Goal: Information Seeking & Learning: Compare options

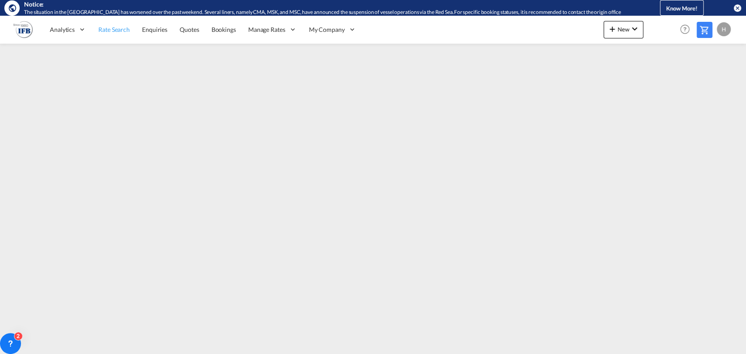
click at [107, 30] on span "Rate Search" at bounding box center [113, 29] width 31 height 7
click at [627, 28] on span "New" at bounding box center [623, 29] width 33 height 7
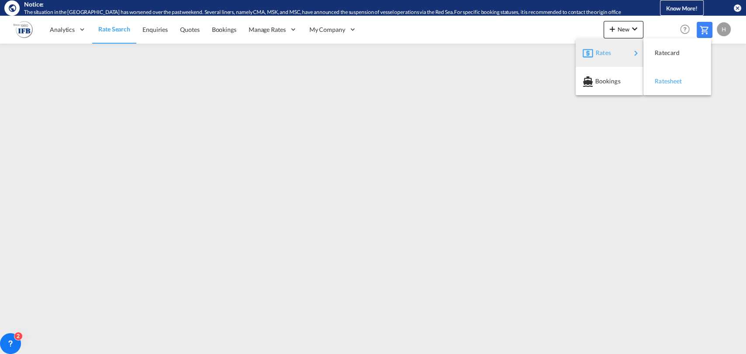
click at [662, 81] on span "Ratesheet" at bounding box center [660, 81] width 10 height 17
